Goal: Information Seeking & Learning: Check status

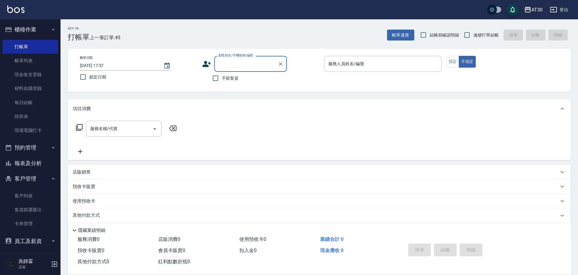
click at [536, 12] on div "AT30" at bounding box center [536, 10] width 11 height 8
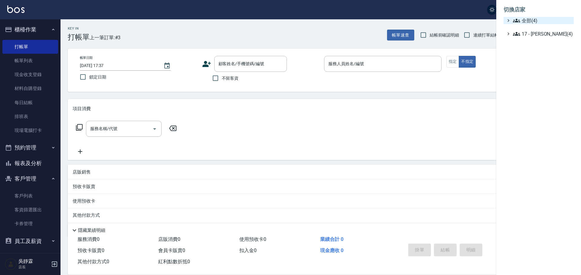
click at [537, 20] on span "全部(4)" at bounding box center [542, 20] width 58 height 7
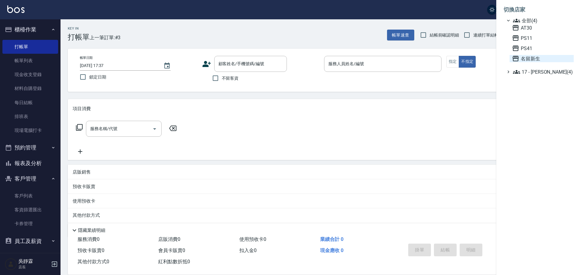
click at [538, 56] on span "名留新生" at bounding box center [541, 58] width 59 height 7
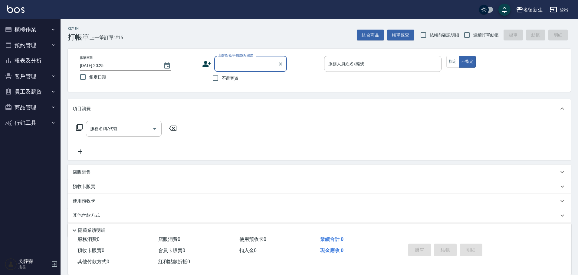
click at [39, 89] on button "員工及薪資" at bounding box center [30, 92] width 56 height 16
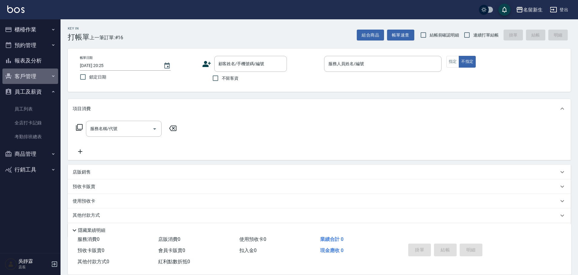
click at [39, 80] on button "客戶管理" at bounding box center [30, 77] width 56 height 16
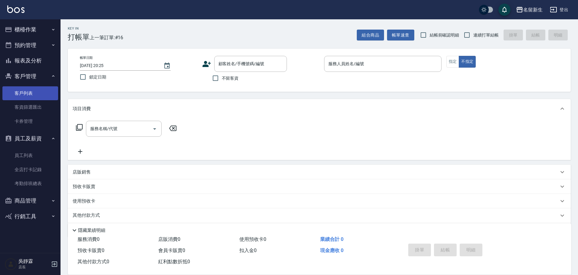
click at [39, 97] on link "客戶列表" at bounding box center [30, 93] width 56 height 14
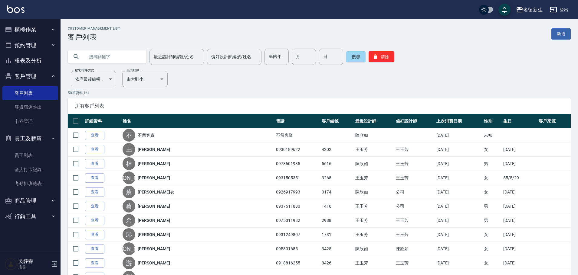
click at [35, 61] on button "報表及分析" at bounding box center [30, 61] width 56 height 16
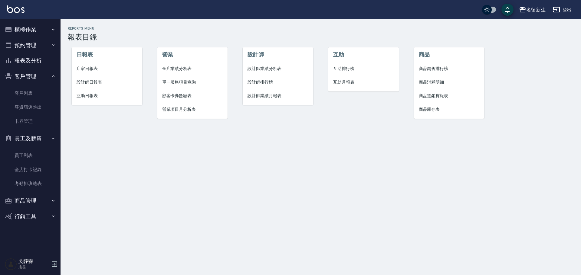
click at [335, 84] on span "互助月報表" at bounding box center [363, 82] width 61 height 6
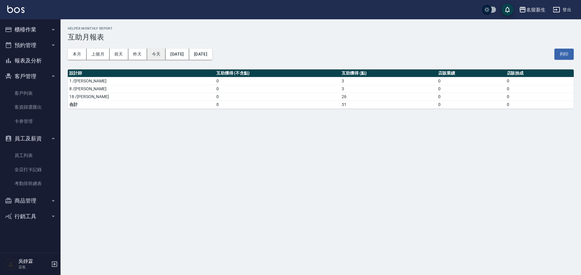
click at [151, 53] on button "今天" at bounding box center [156, 54] width 19 height 11
click at [34, 60] on button "報表及分析" at bounding box center [30, 61] width 56 height 16
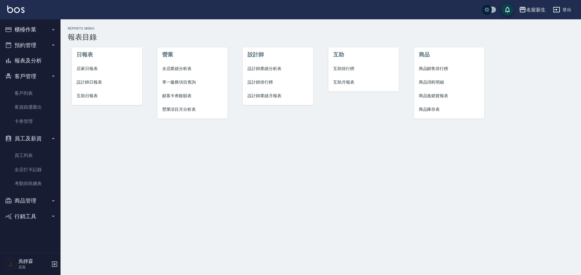
click at [84, 94] on span "互助日報表" at bounding box center [107, 96] width 61 height 6
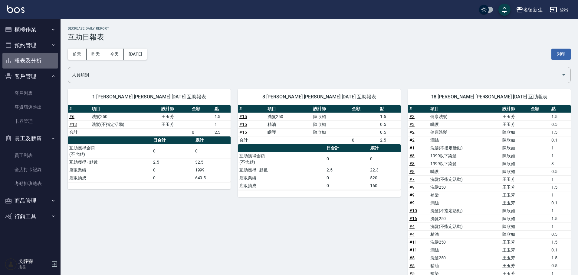
click at [42, 62] on button "報表及分析" at bounding box center [30, 61] width 56 height 16
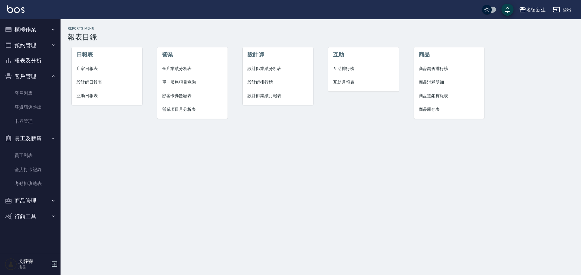
click at [349, 70] on span "互助排行榜" at bounding box center [363, 69] width 61 height 6
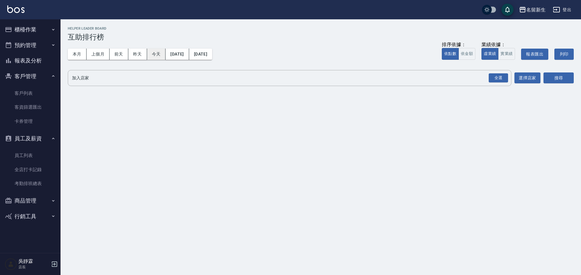
click at [158, 53] on button "今天" at bounding box center [156, 54] width 19 height 11
click at [502, 80] on div "全選" at bounding box center [497, 77] width 19 height 9
click at [551, 78] on button "搜尋" at bounding box center [558, 78] width 30 height 11
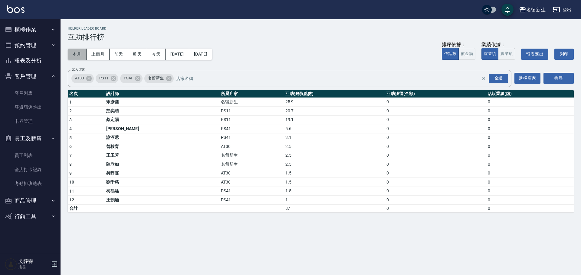
click at [83, 57] on button "本月" at bounding box center [77, 54] width 19 height 11
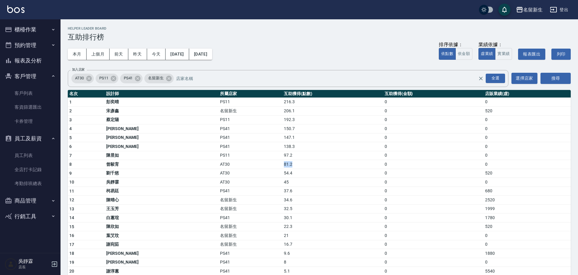
drag, startPoint x: 237, startPoint y: 164, endPoint x: 257, endPoint y: 164, distance: 19.7
click at [257, 164] on tr "8 曾駿育 AT30 81.2 0 0" at bounding box center [319, 164] width 503 height 9
click at [282, 164] on td "81.2" at bounding box center [332, 164] width 100 height 9
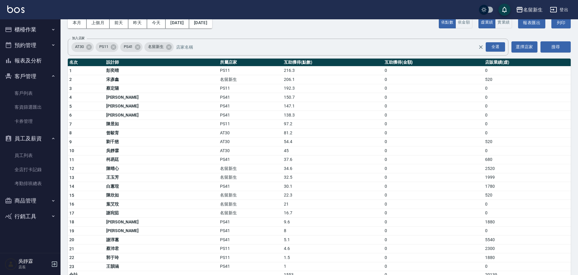
scroll to position [14, 0]
